Goal: Navigation & Orientation: Find specific page/section

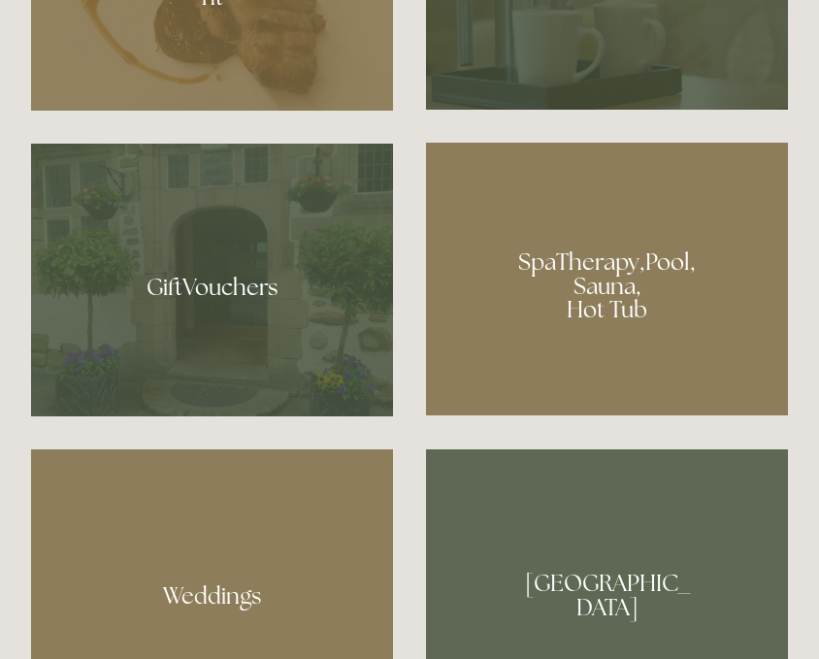
scroll to position [1420, 0]
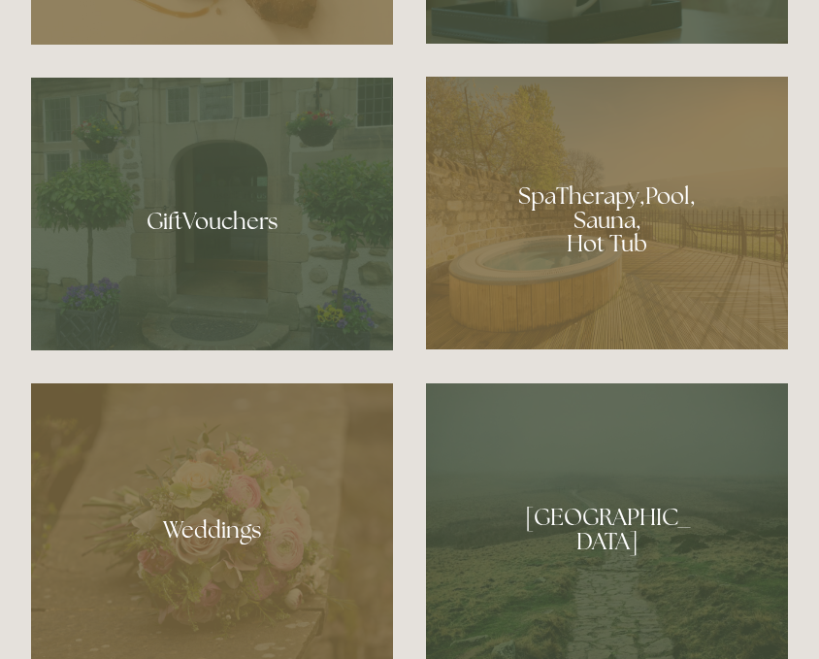
click at [574, 316] on div at bounding box center [607, 213] width 362 height 273
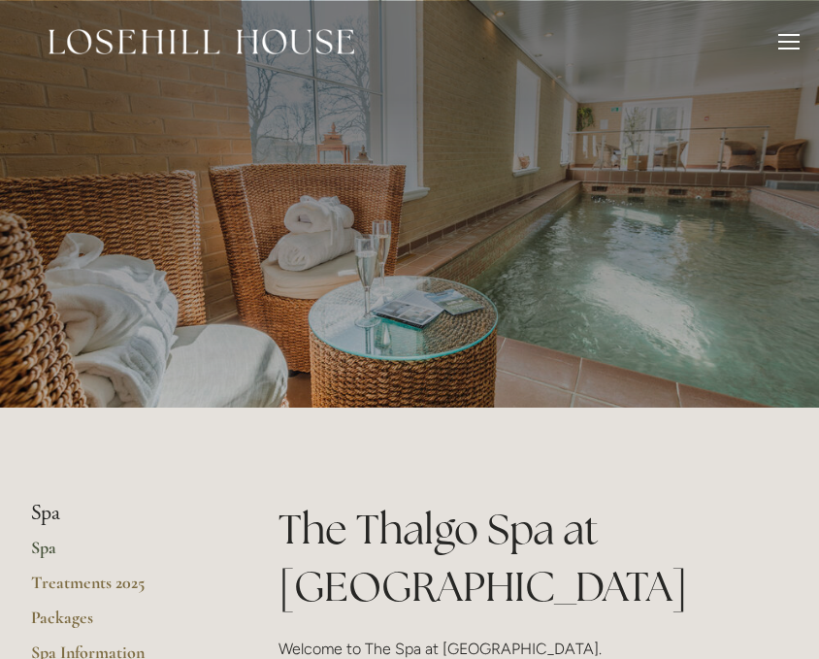
click at [138, 35] on img at bounding box center [202, 41] width 306 height 25
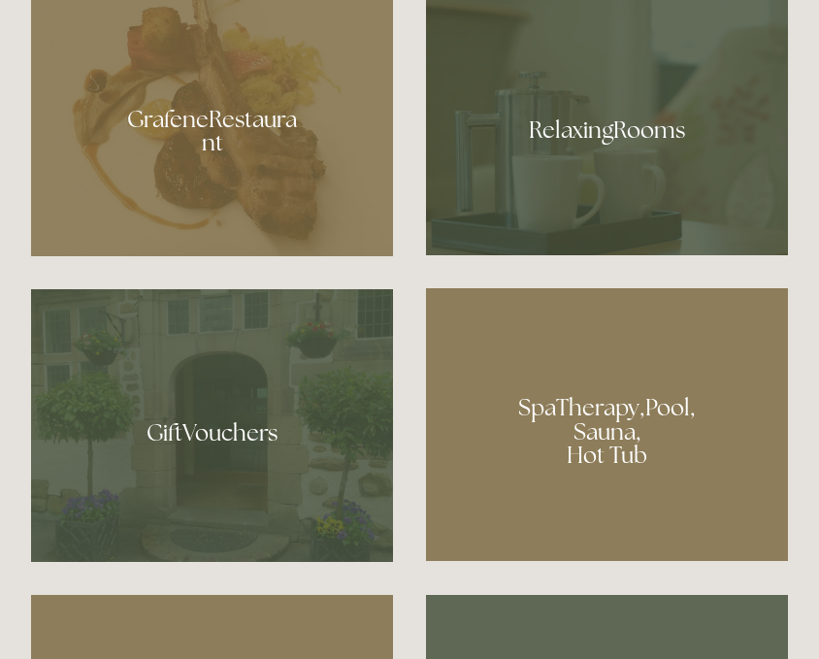
scroll to position [1209, 0]
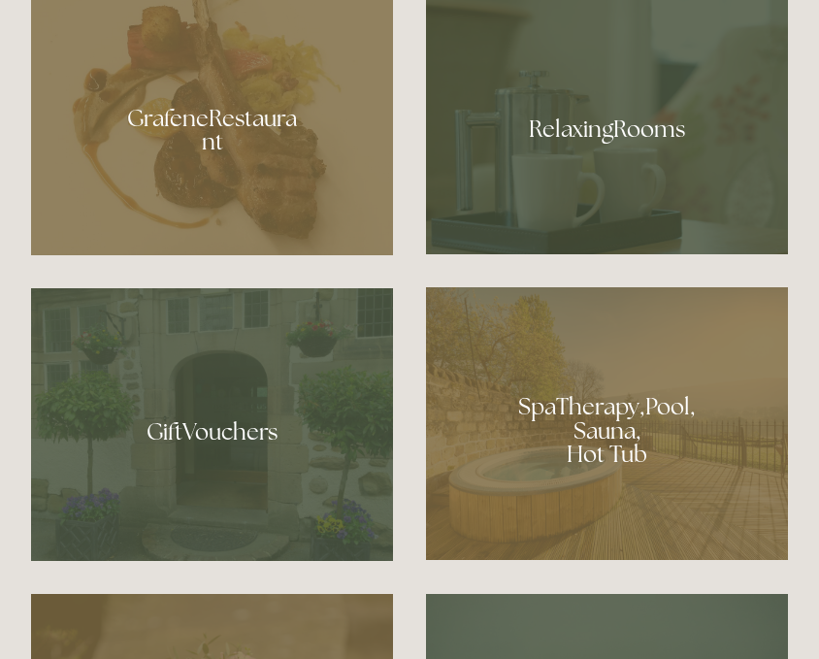
click at [552, 211] on div at bounding box center [607, 122] width 362 height 264
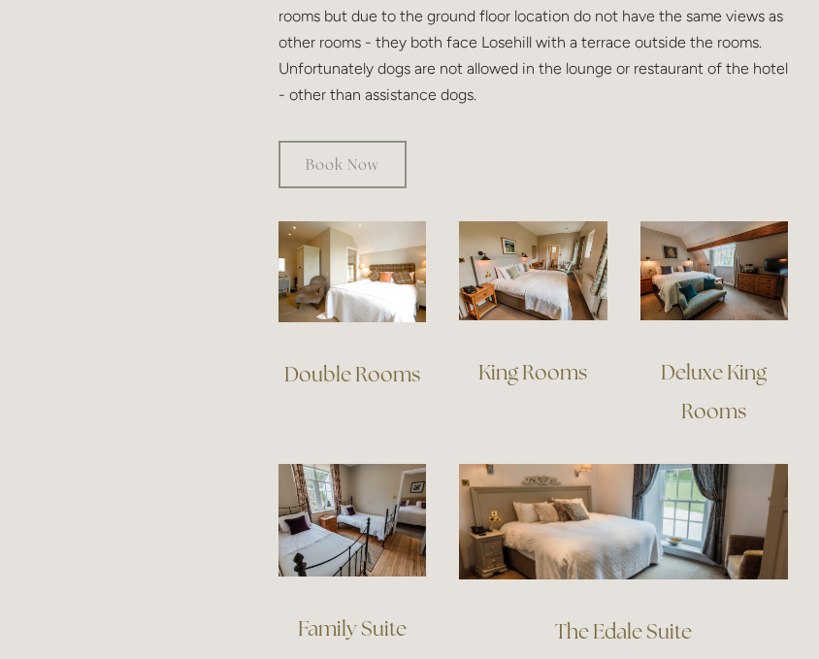
scroll to position [1336, 0]
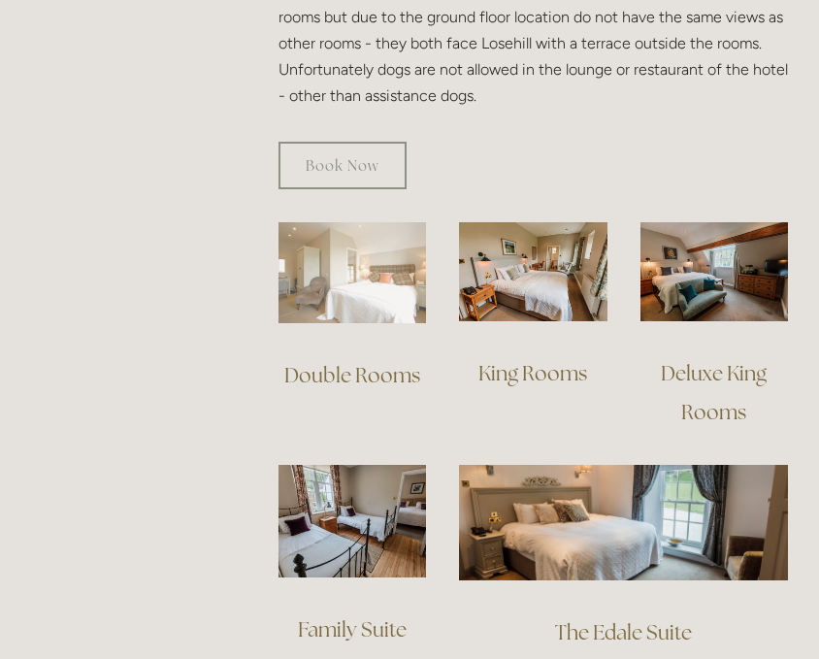
click at [333, 292] on img at bounding box center [353, 272] width 148 height 100
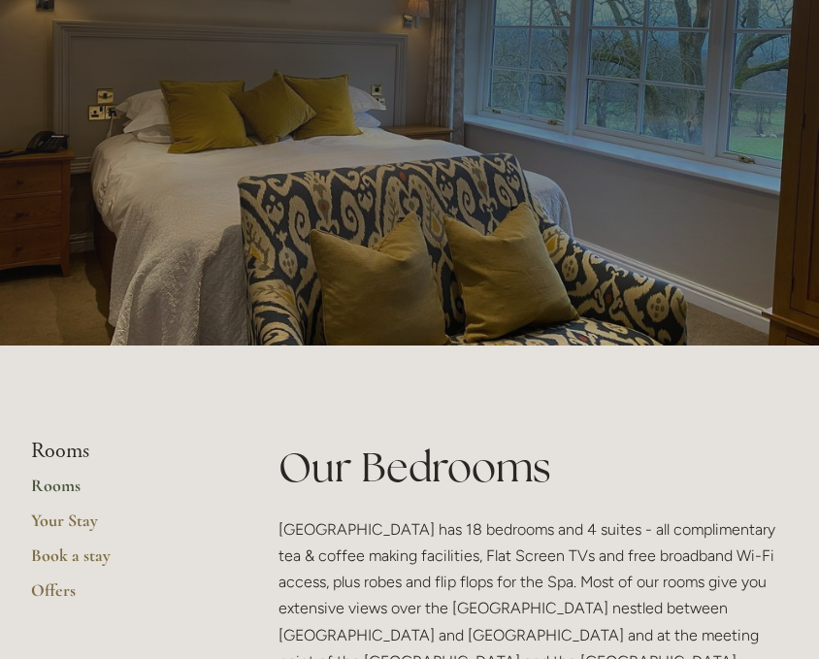
scroll to position [0, 0]
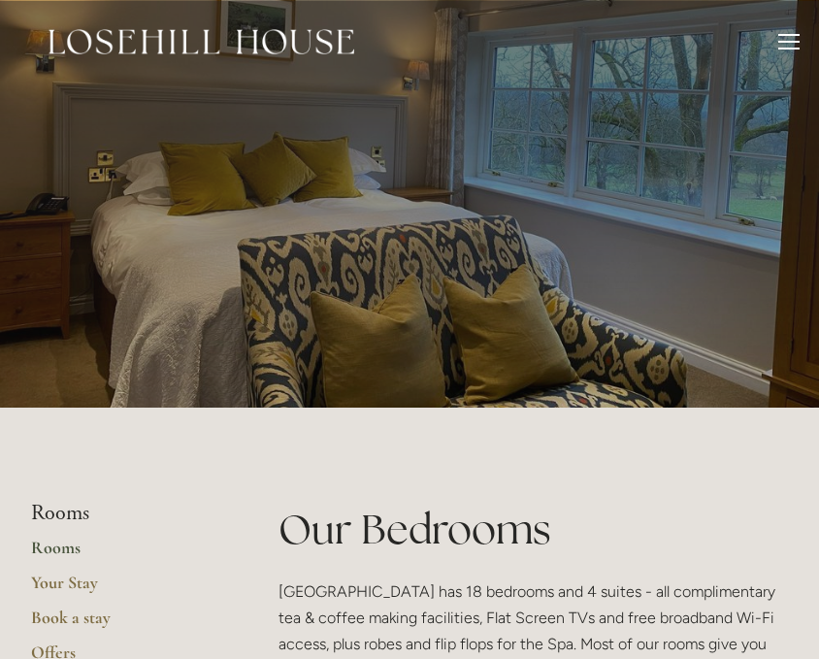
click at [163, 20] on div "Rooms Rooms Your Stay Book a stay Offers Spa About" at bounding box center [409, 41] width 780 height 83
click at [163, 33] on img at bounding box center [202, 41] width 306 height 25
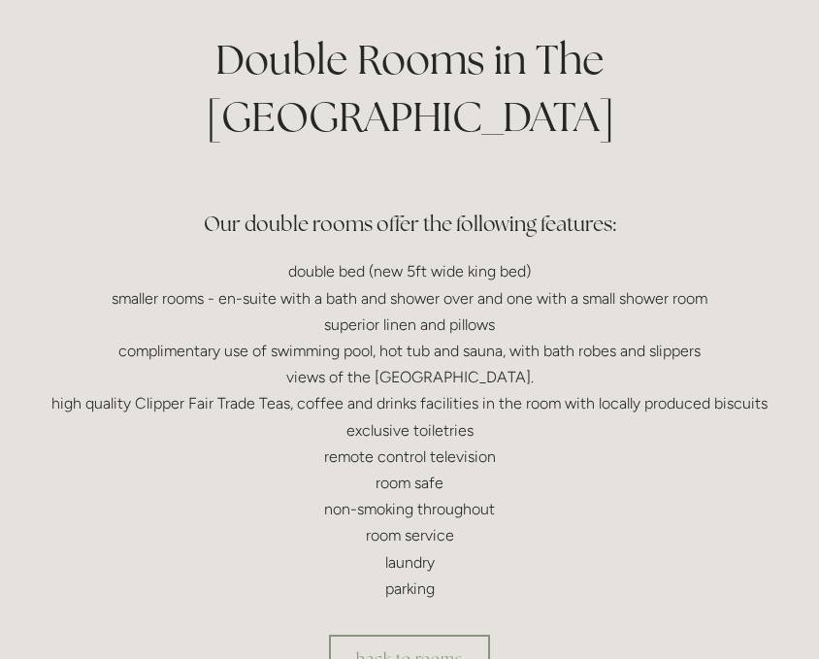
scroll to position [294, 0]
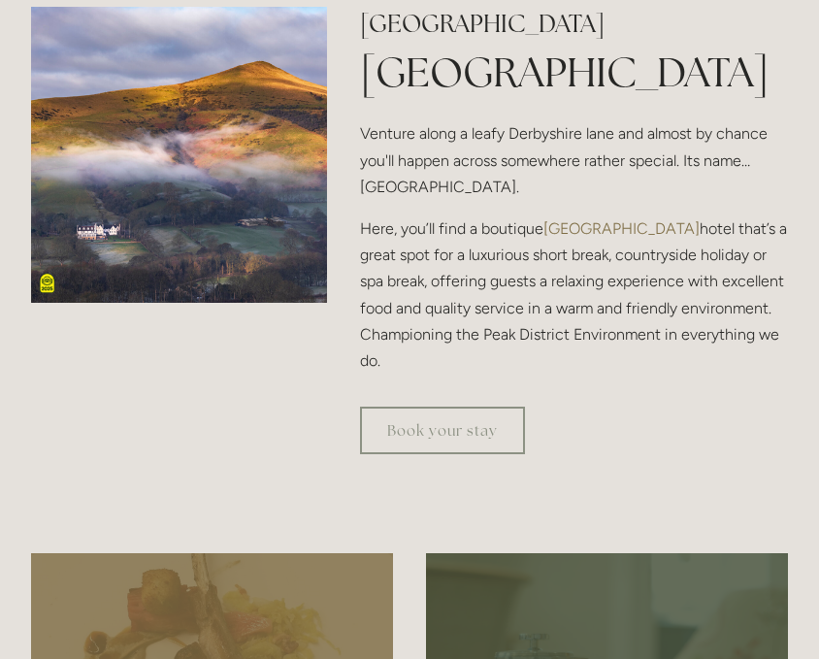
scroll to position [647, 0]
